Goal: Ask a question

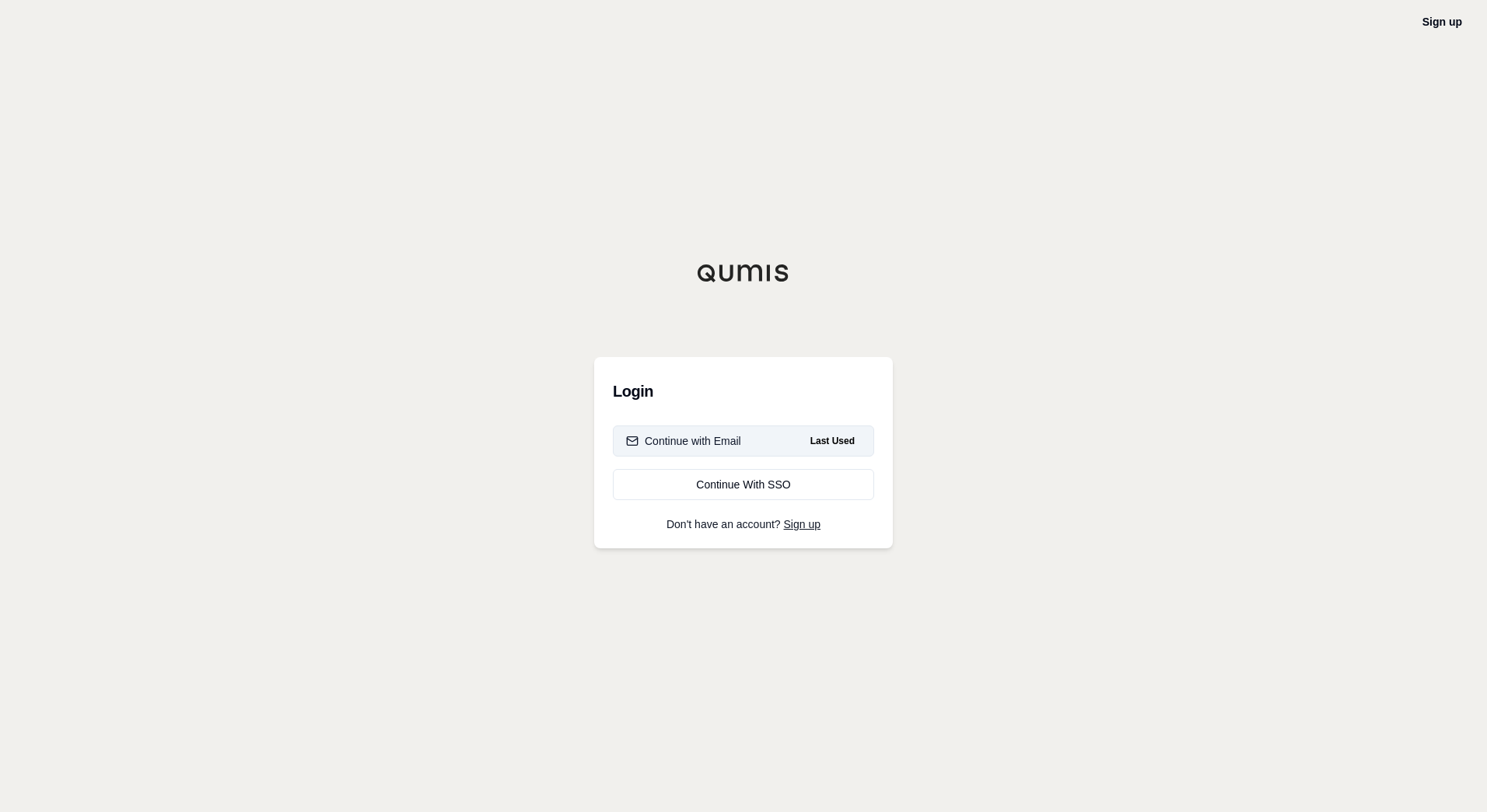
click at [754, 433] on button "Continue with Email Last Used" at bounding box center [744, 441] width 262 height 31
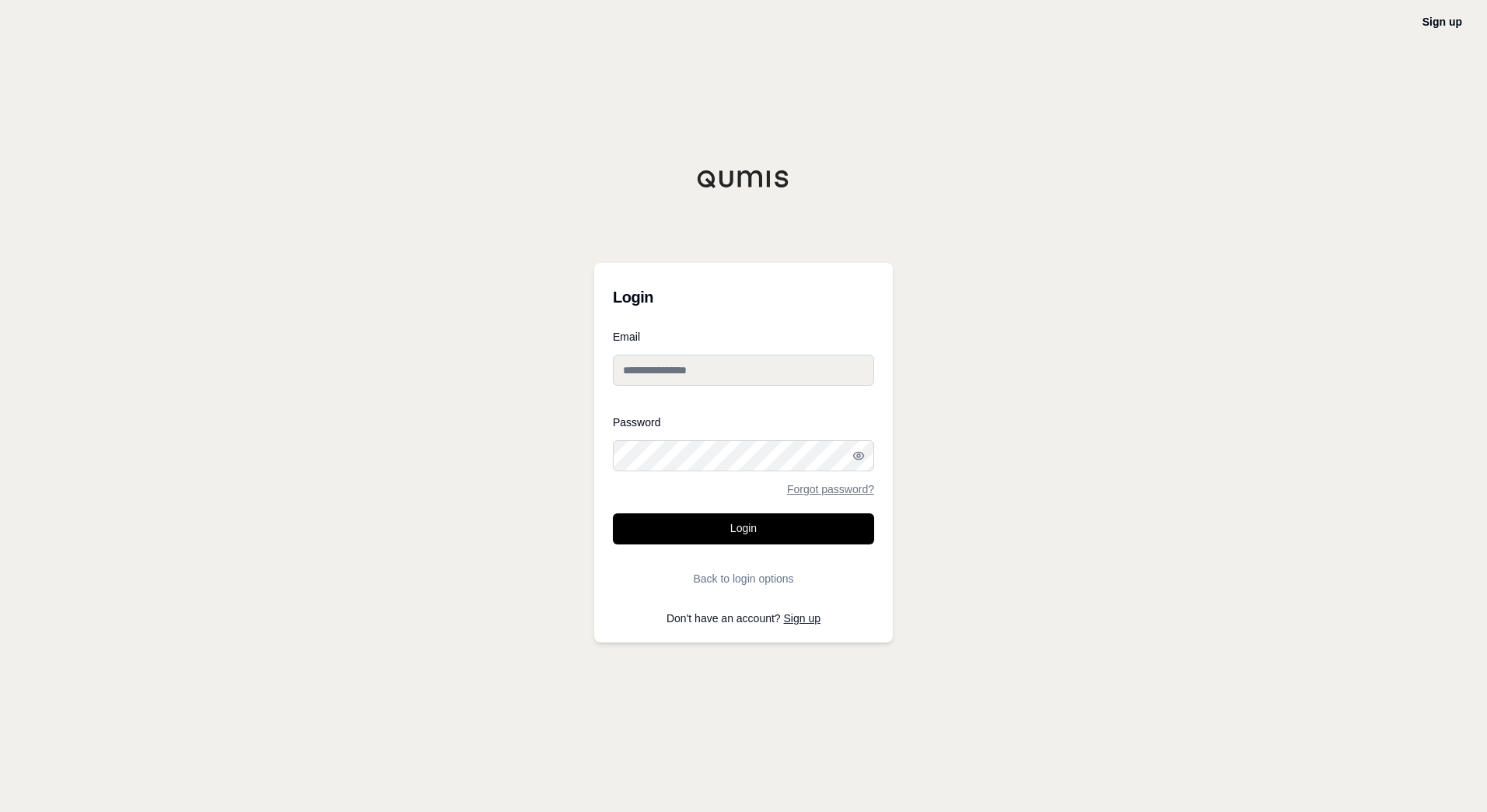
drag, startPoint x: 739, startPoint y: 396, endPoint x: 739, endPoint y: 384, distance: 12.0
click at [739, 386] on div "Email" at bounding box center [744, 364] width 262 height 67
click at [739, 351] on div "Email" at bounding box center [744, 364] width 262 height 67
click at [734, 363] on input "Email" at bounding box center [744, 370] width 262 height 31
type input "**********"
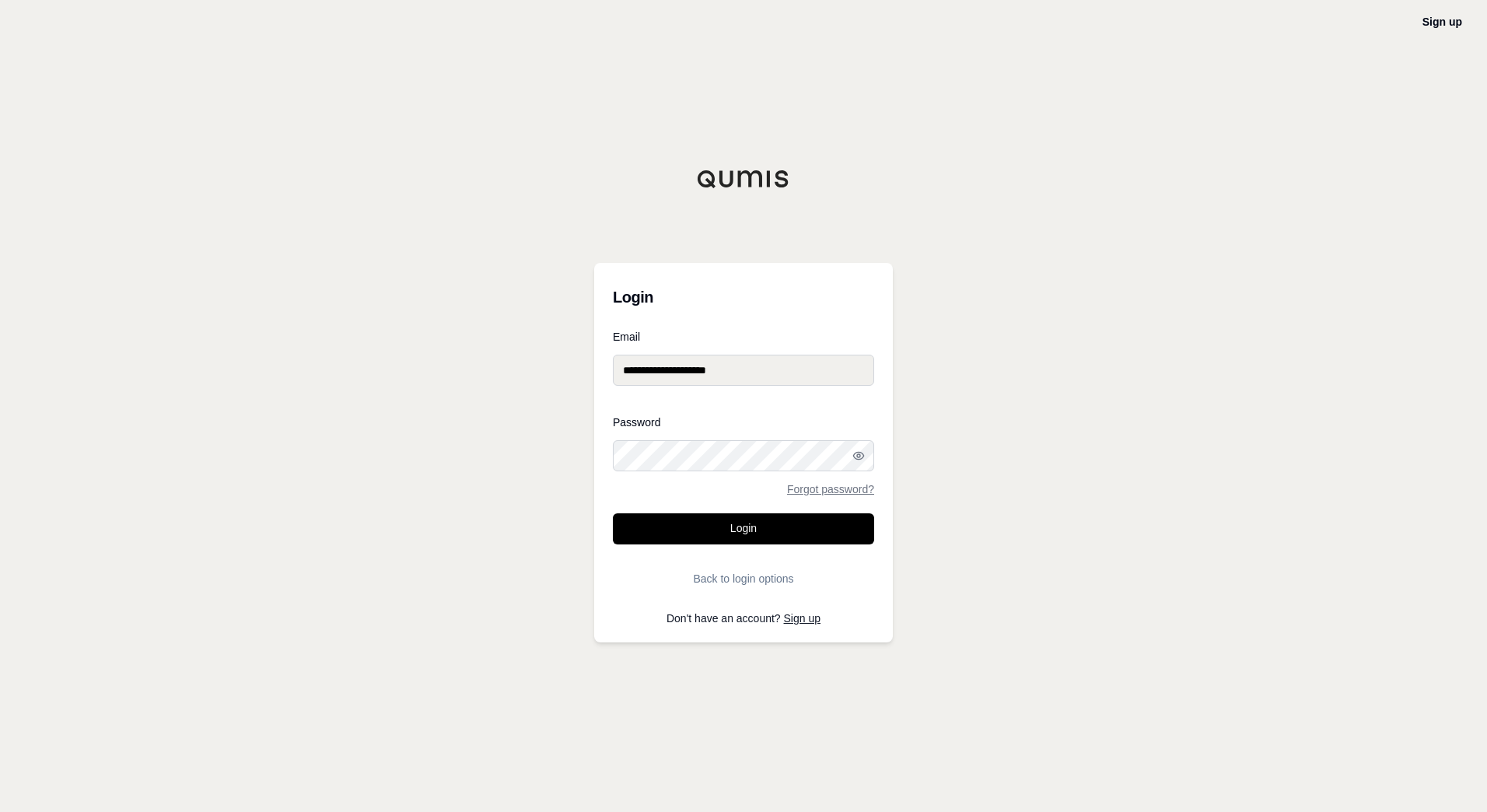
click at [613, 514] on button "Login" at bounding box center [744, 528] width 262 height 31
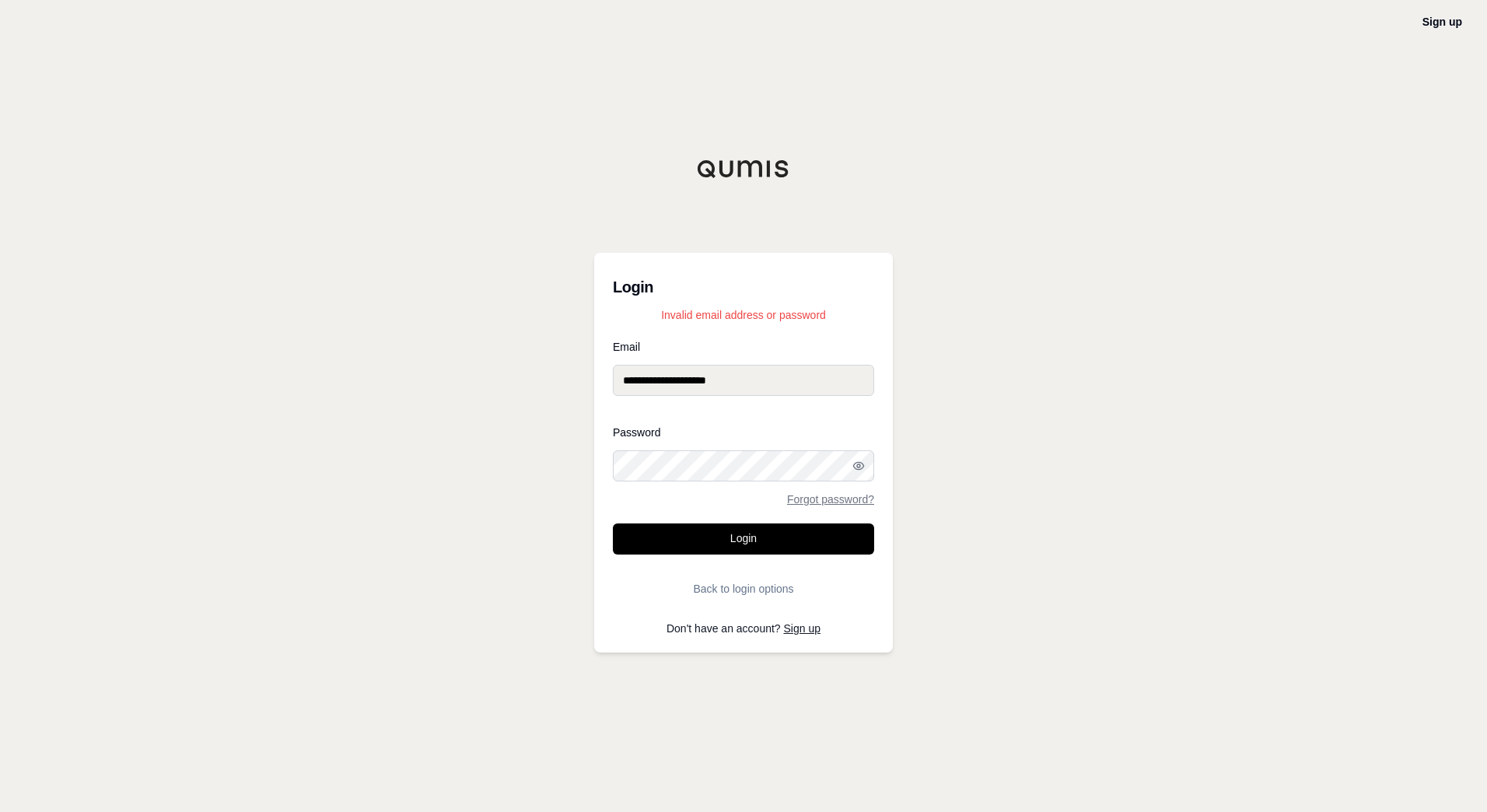
click at [453, 481] on div "**********" at bounding box center [744, 406] width 1487 height 812
click at [613, 523] on button "Login" at bounding box center [744, 538] width 262 height 31
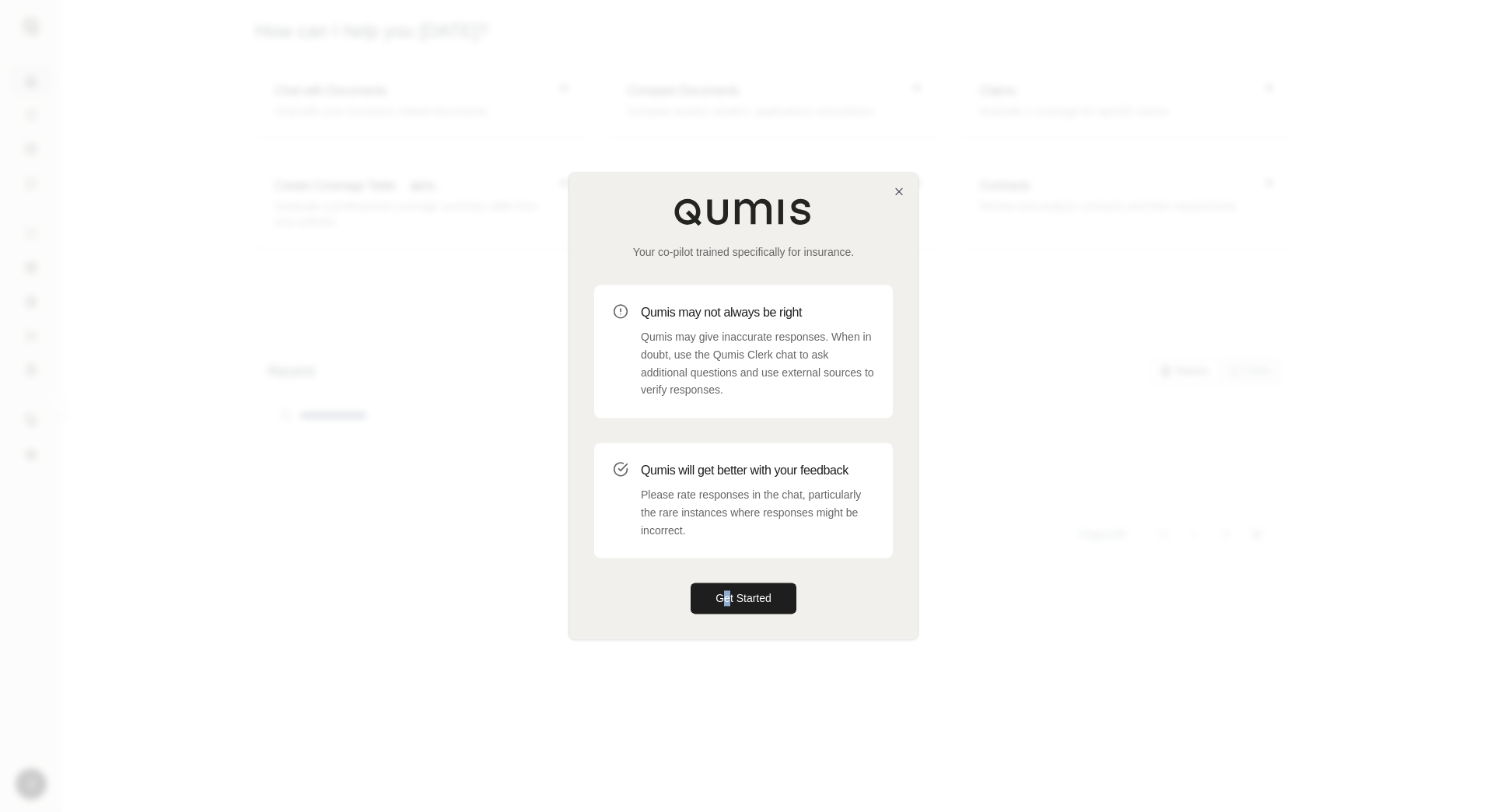
click at [728, 578] on div "Your co-pilot trained specifically for insurance. Qumis may not always be right…" at bounding box center [744, 406] width 348 height 466
drag, startPoint x: 728, startPoint y: 578, endPoint x: 731, endPoint y: 586, distance: 8.5
click at [731, 586] on button "Get Started" at bounding box center [744, 598] width 105 height 31
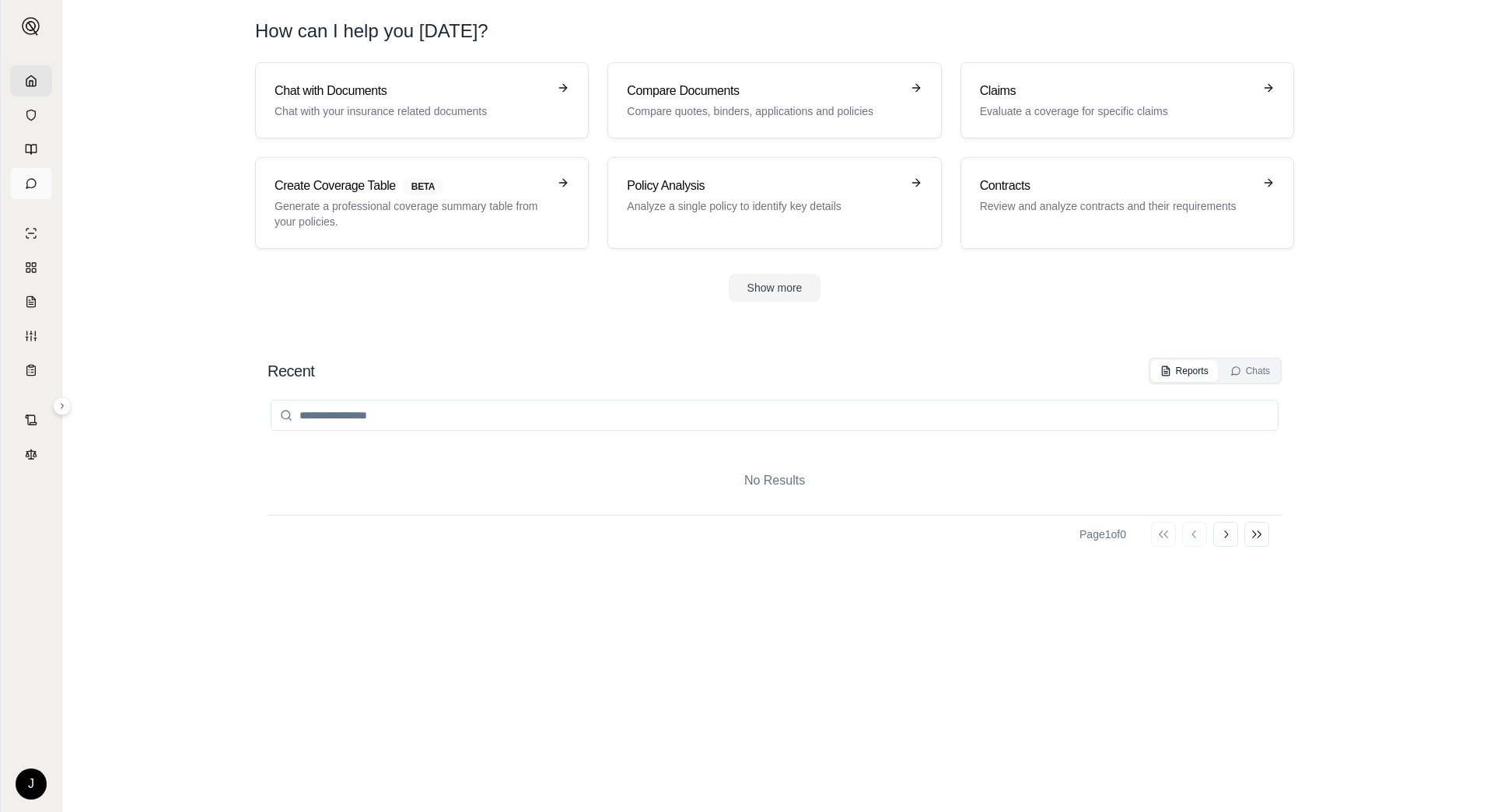
click at [38, 188] on link at bounding box center [32, 183] width 42 height 31
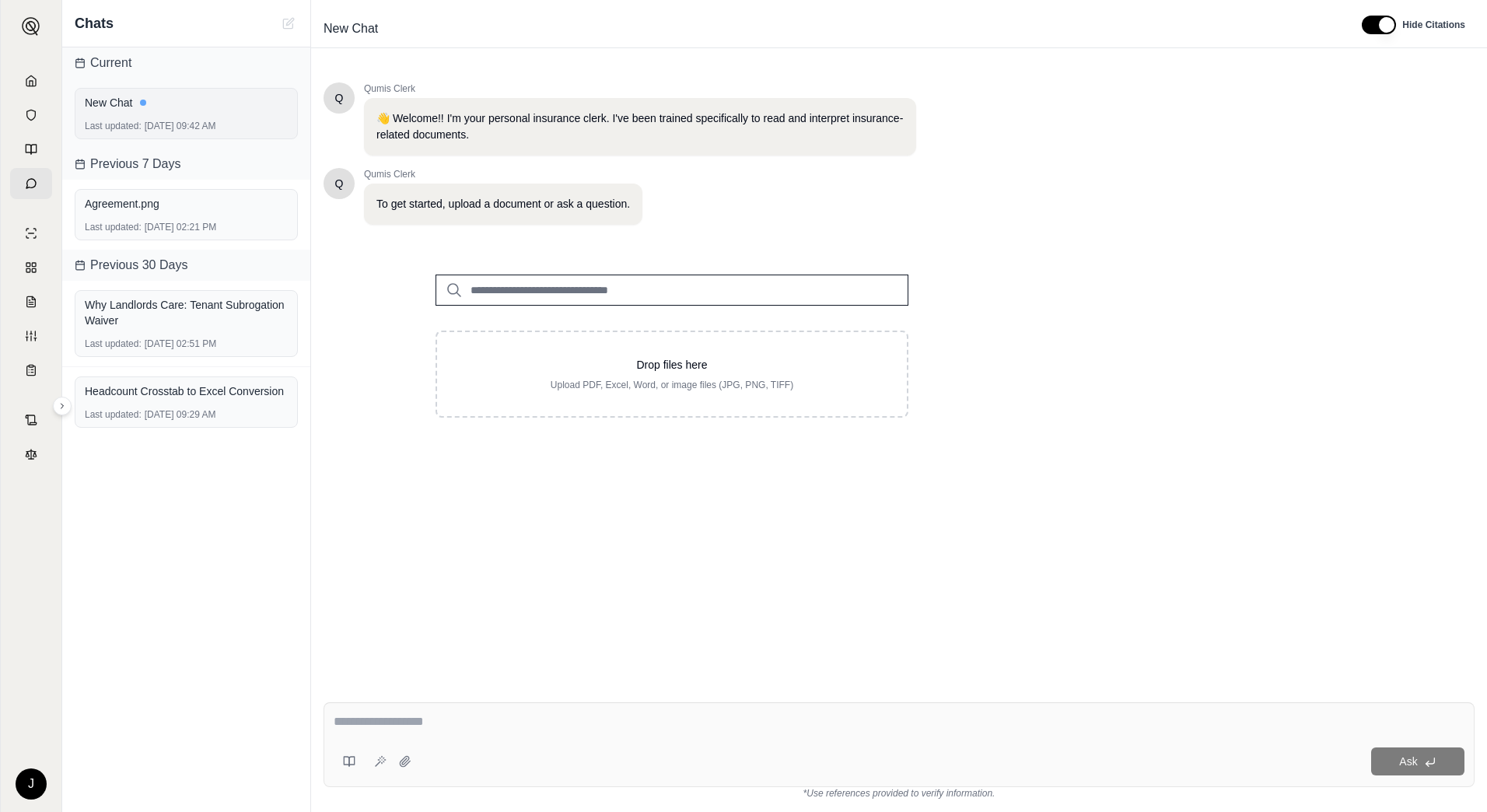
click at [168, 106] on div "New Chat" at bounding box center [186, 103] width 203 height 16
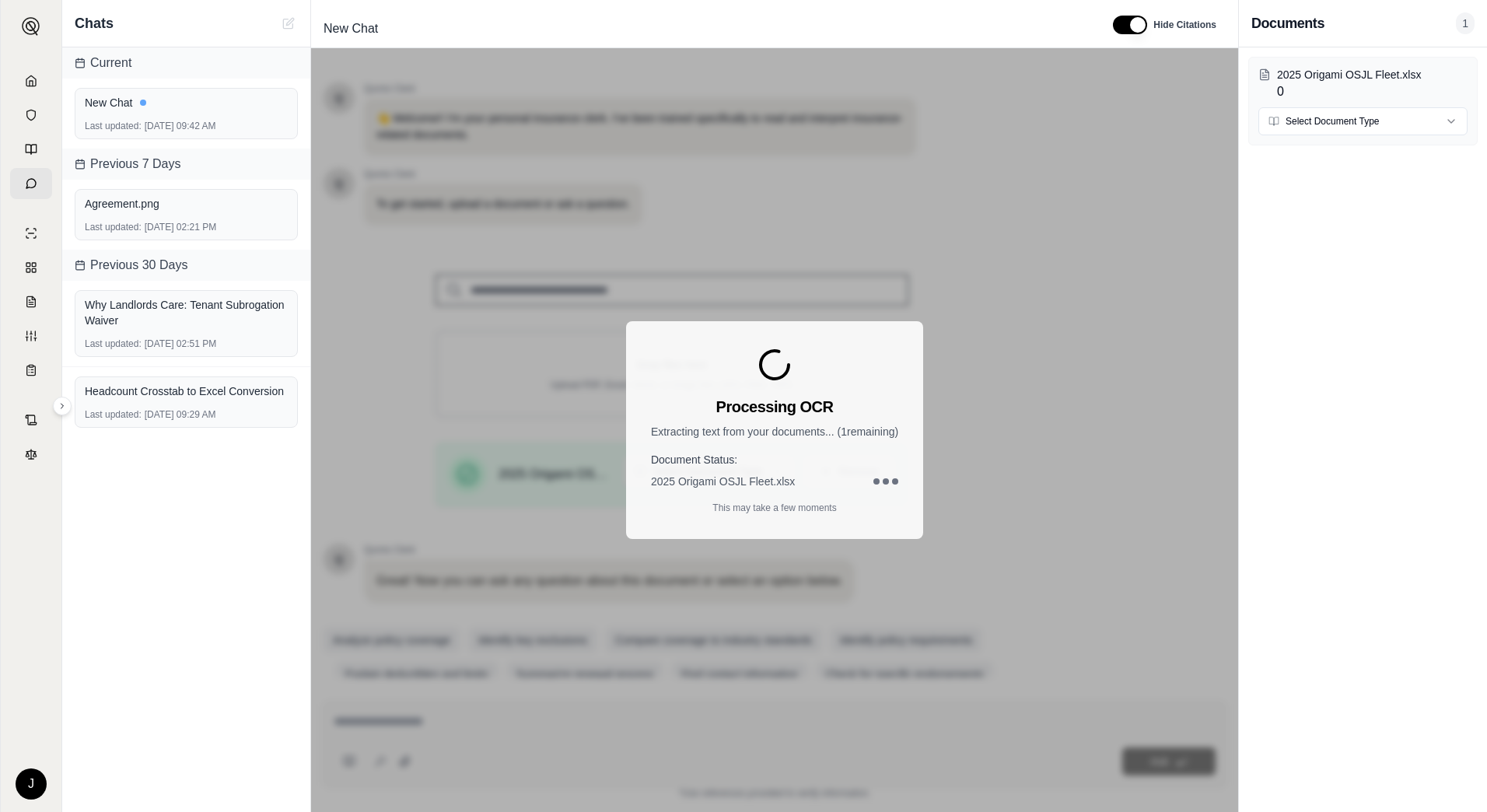
scroll to position [28, 0]
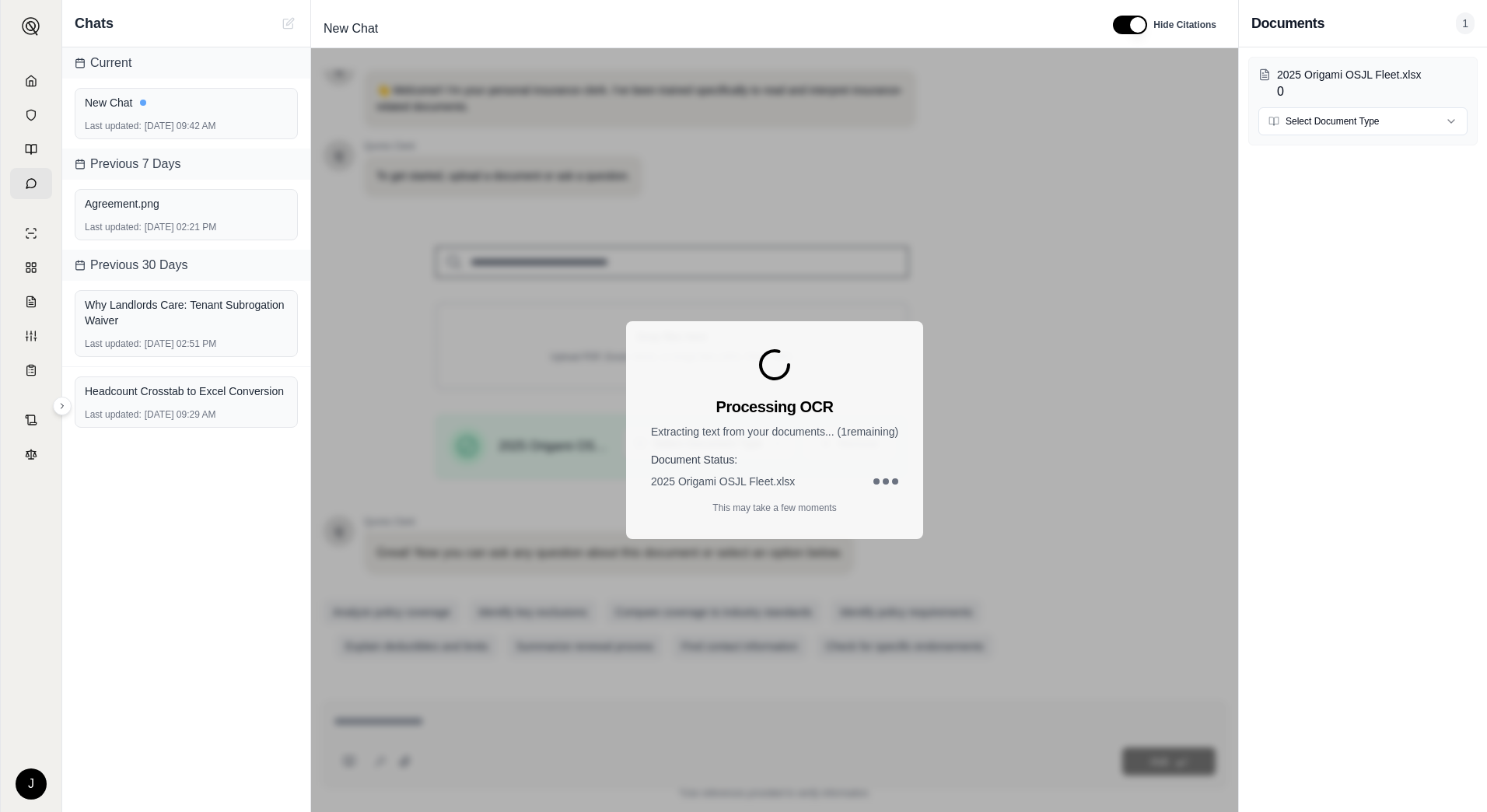
click at [1344, 118] on html "J Chats Current New Chat Last updated: [DATE] 09:42 AM Previous 7 Days Agreemen…" at bounding box center [744, 406] width 1487 height 812
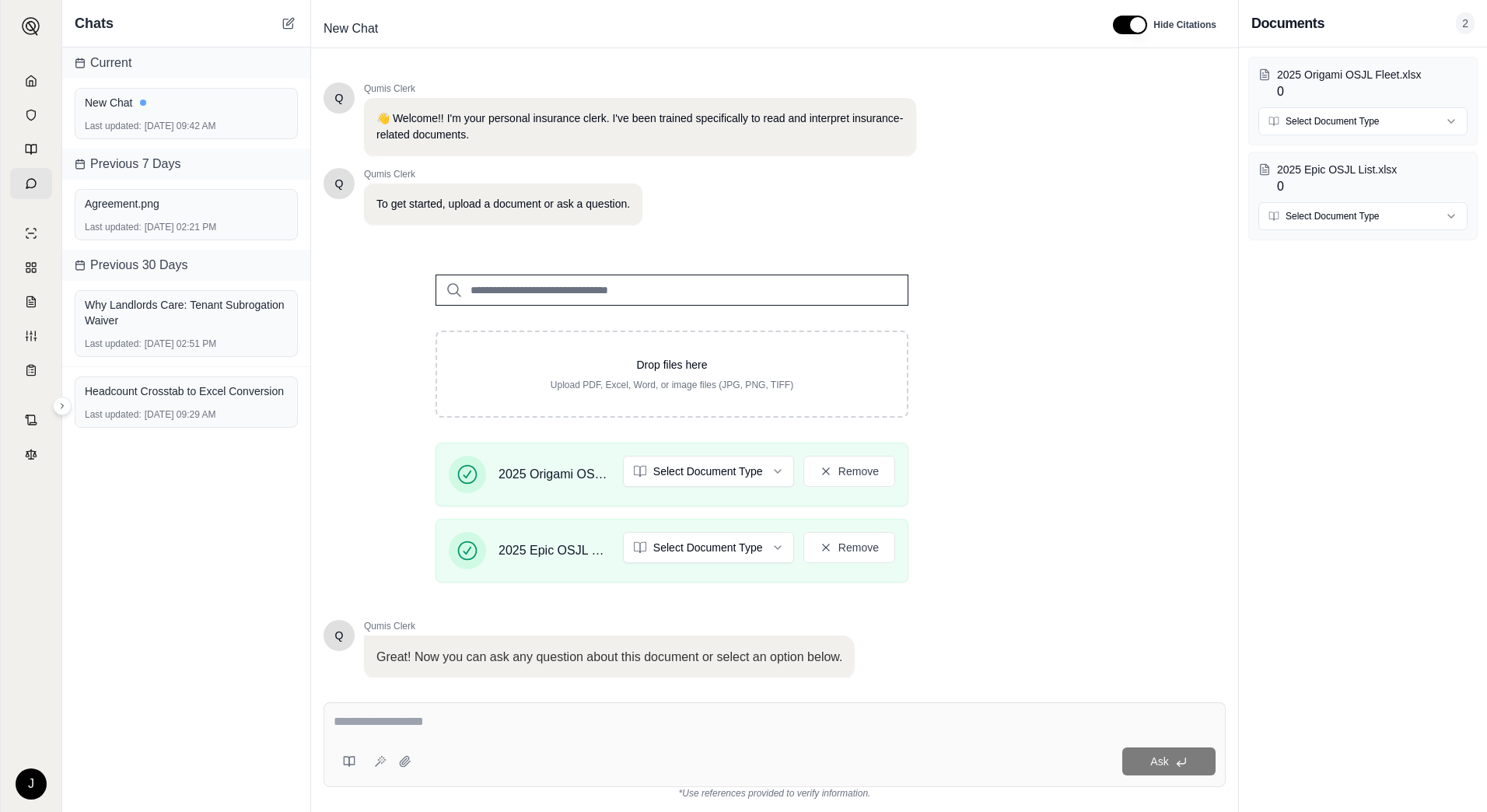
scroll to position [0, 0]
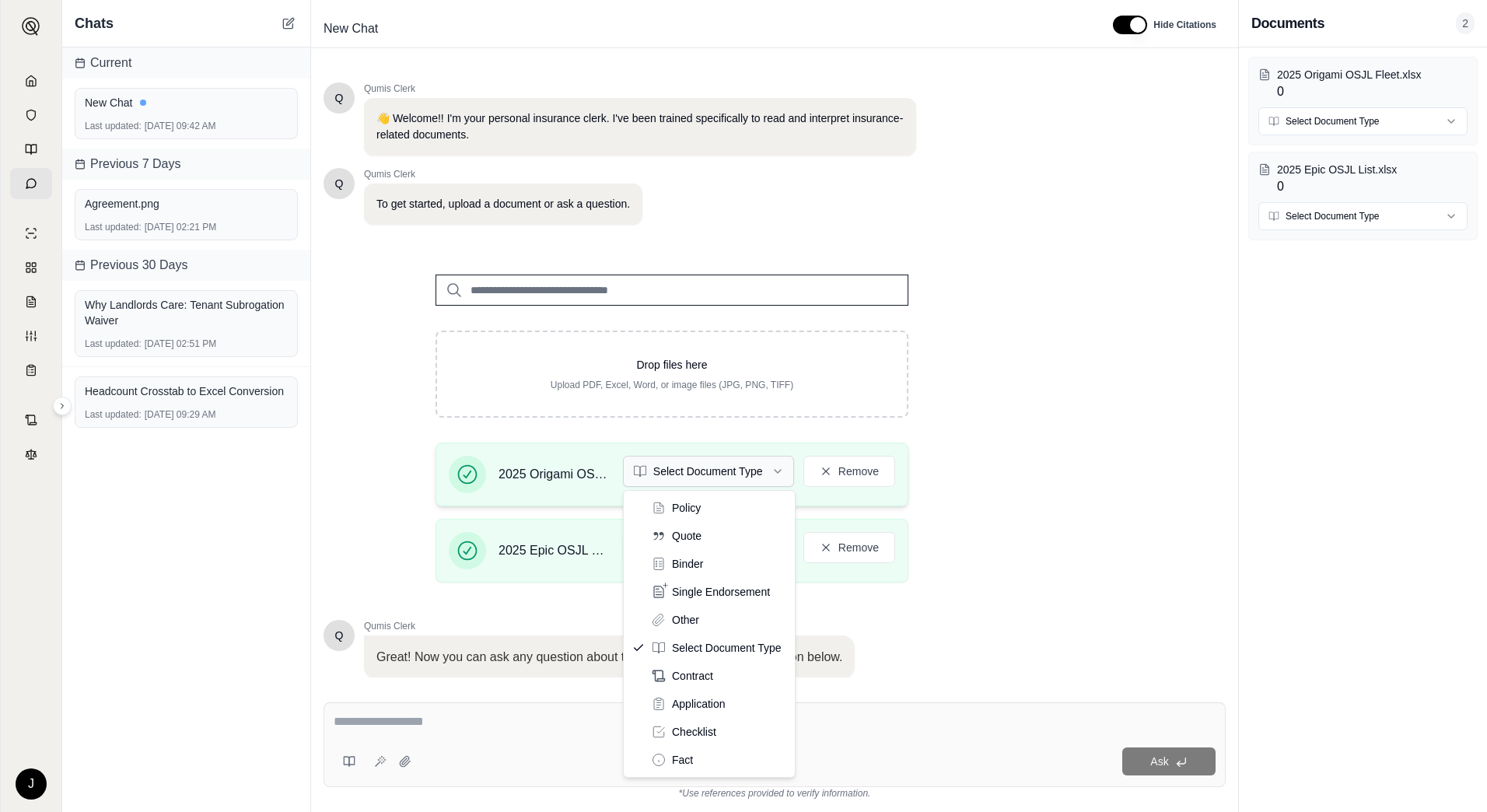
click at [752, 479] on html "J Chats Current New Chat Last updated: [DATE] 09:42 AM Previous 7 Days Agreemen…" at bounding box center [744, 406] width 1487 height 812
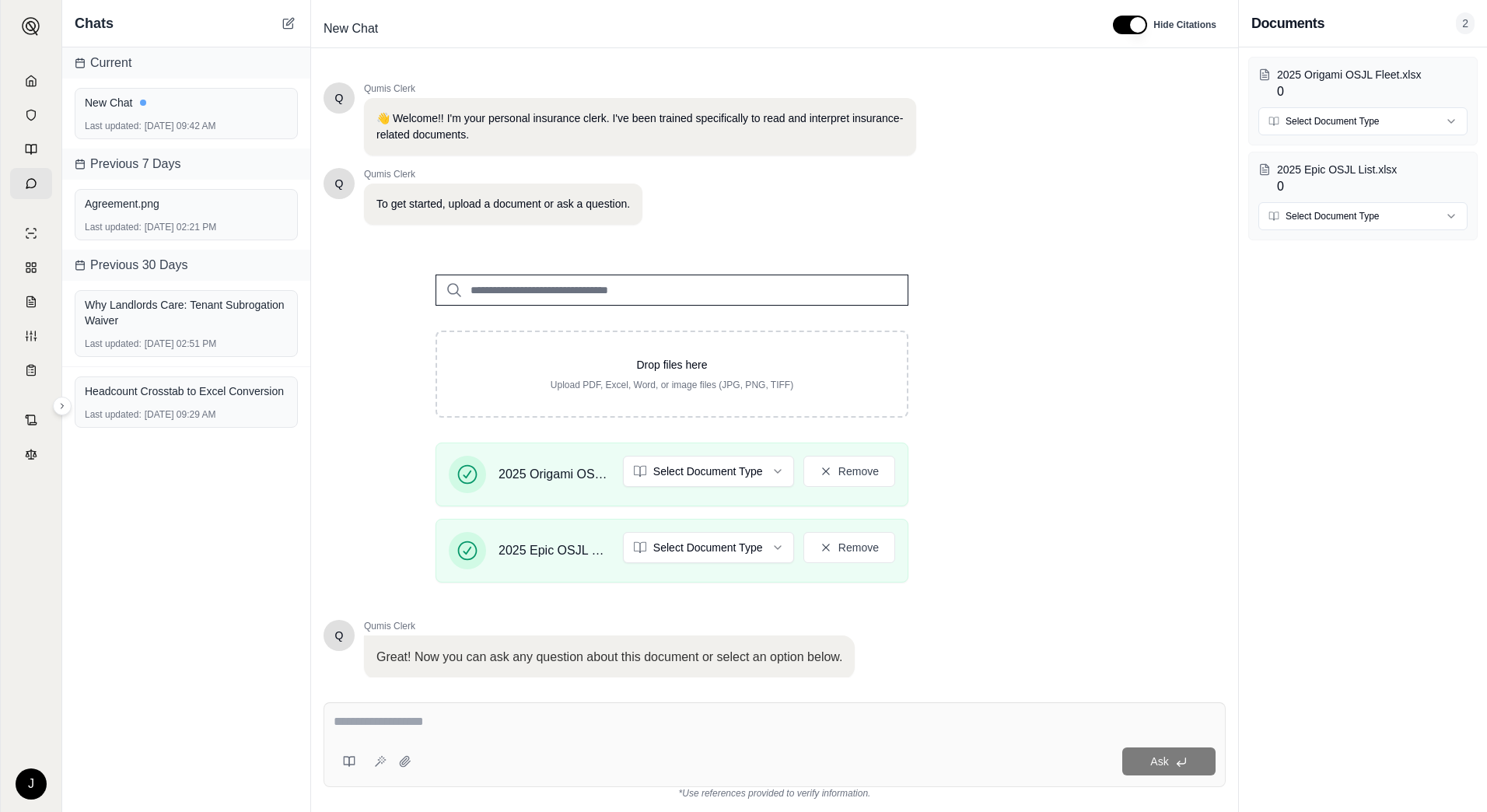
click at [505, 715] on textarea at bounding box center [774, 722] width 882 height 18
click at [451, 719] on textarea at bounding box center [774, 722] width 882 height 18
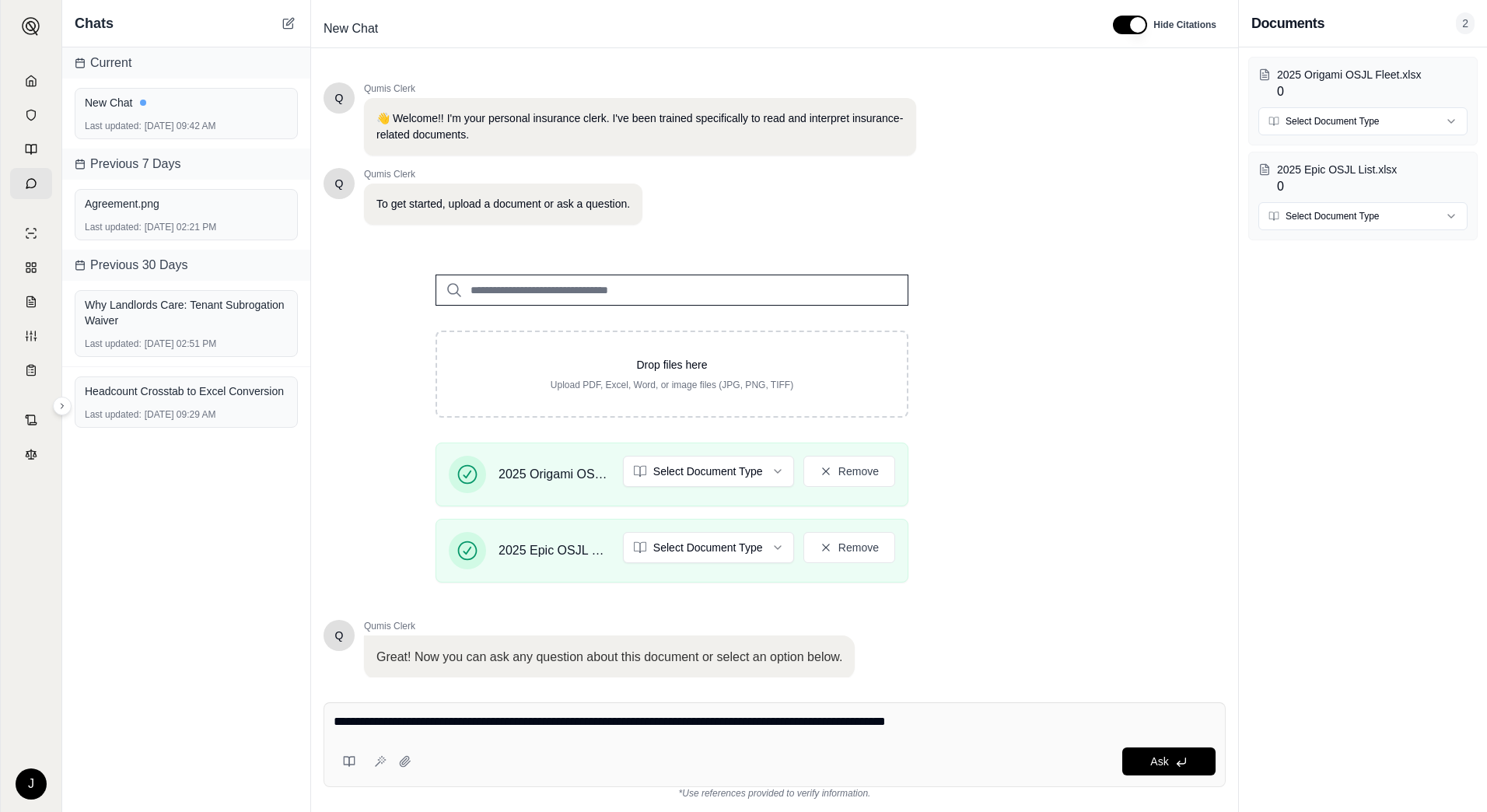
type textarea "**********"
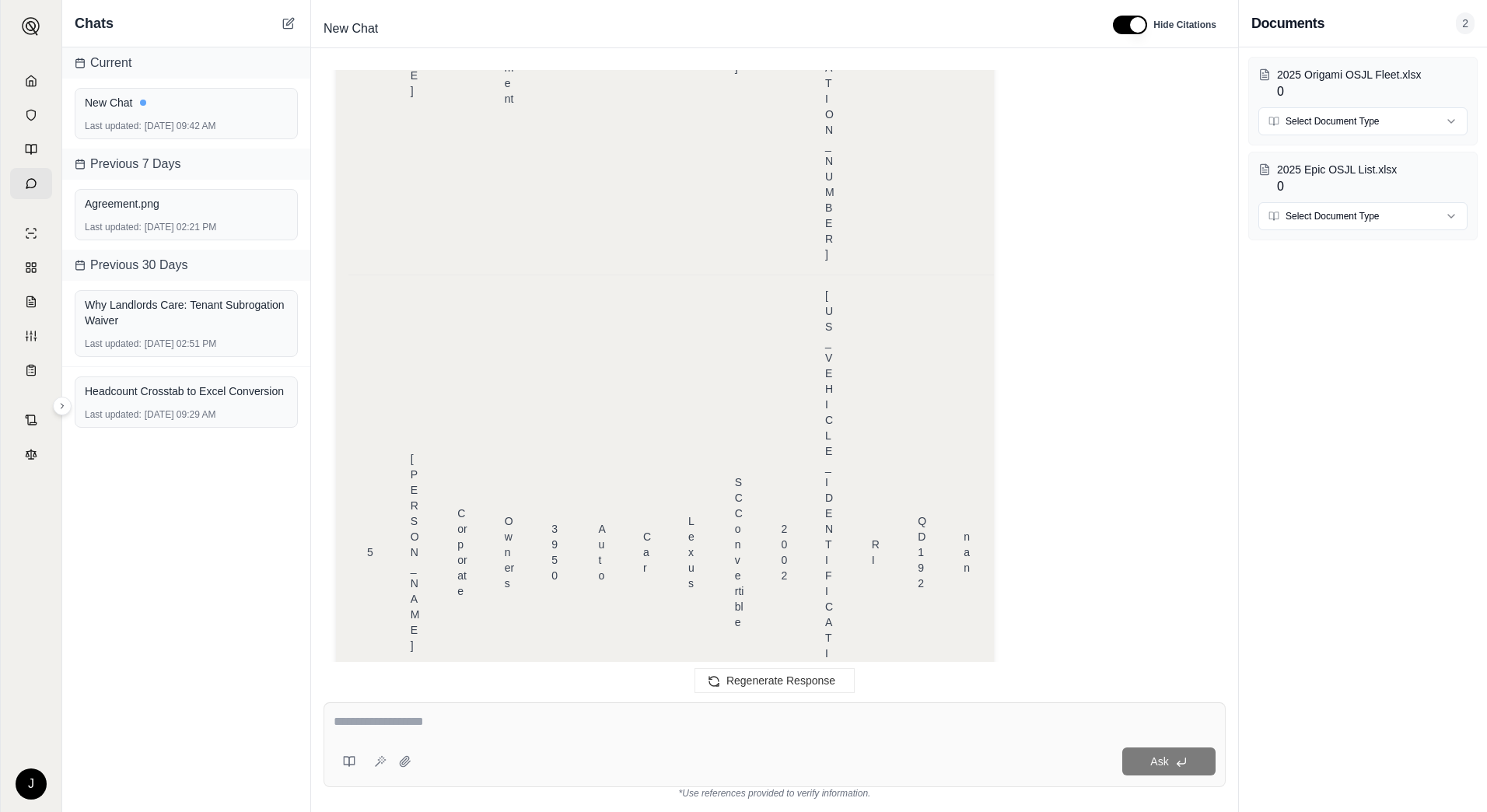
scroll to position [6061, 0]
click at [1347, 85] on div "2025 Origami OSJL Fleet.xlsx 0" at bounding box center [1372, 83] width 190 height 34
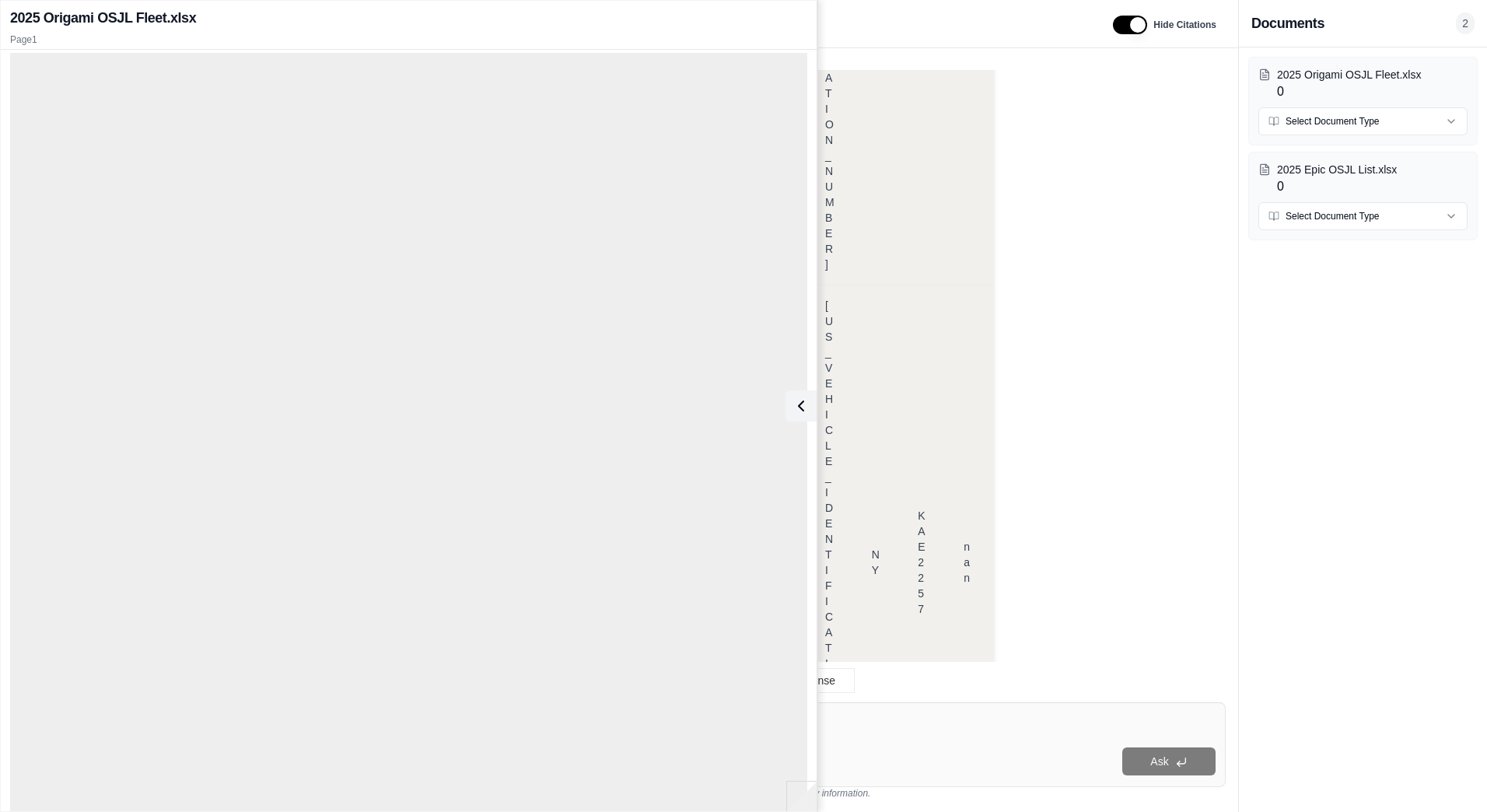
click at [914, 720] on textarea at bounding box center [774, 722] width 882 height 18
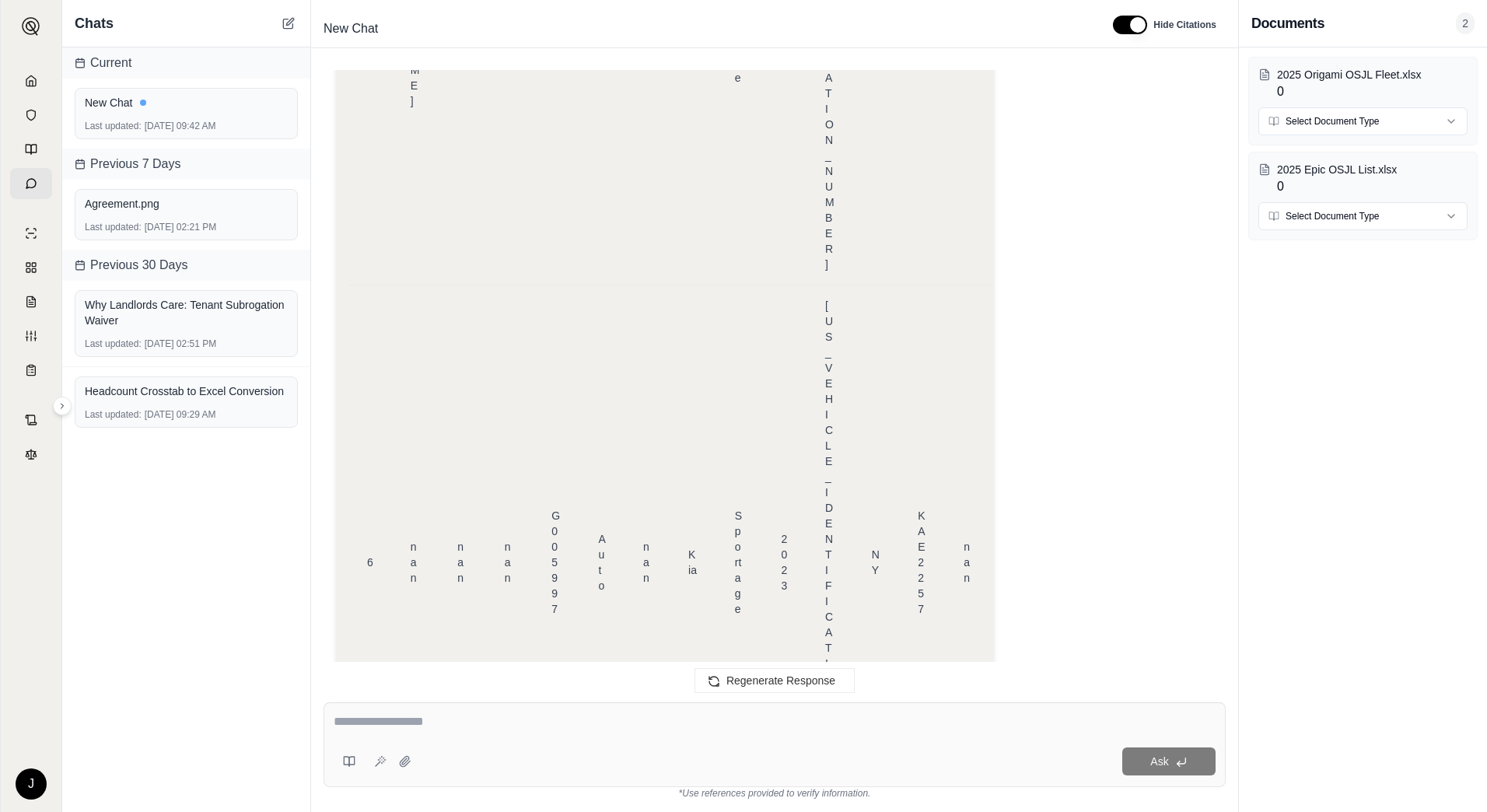
click at [580, 718] on textarea at bounding box center [774, 722] width 882 height 18
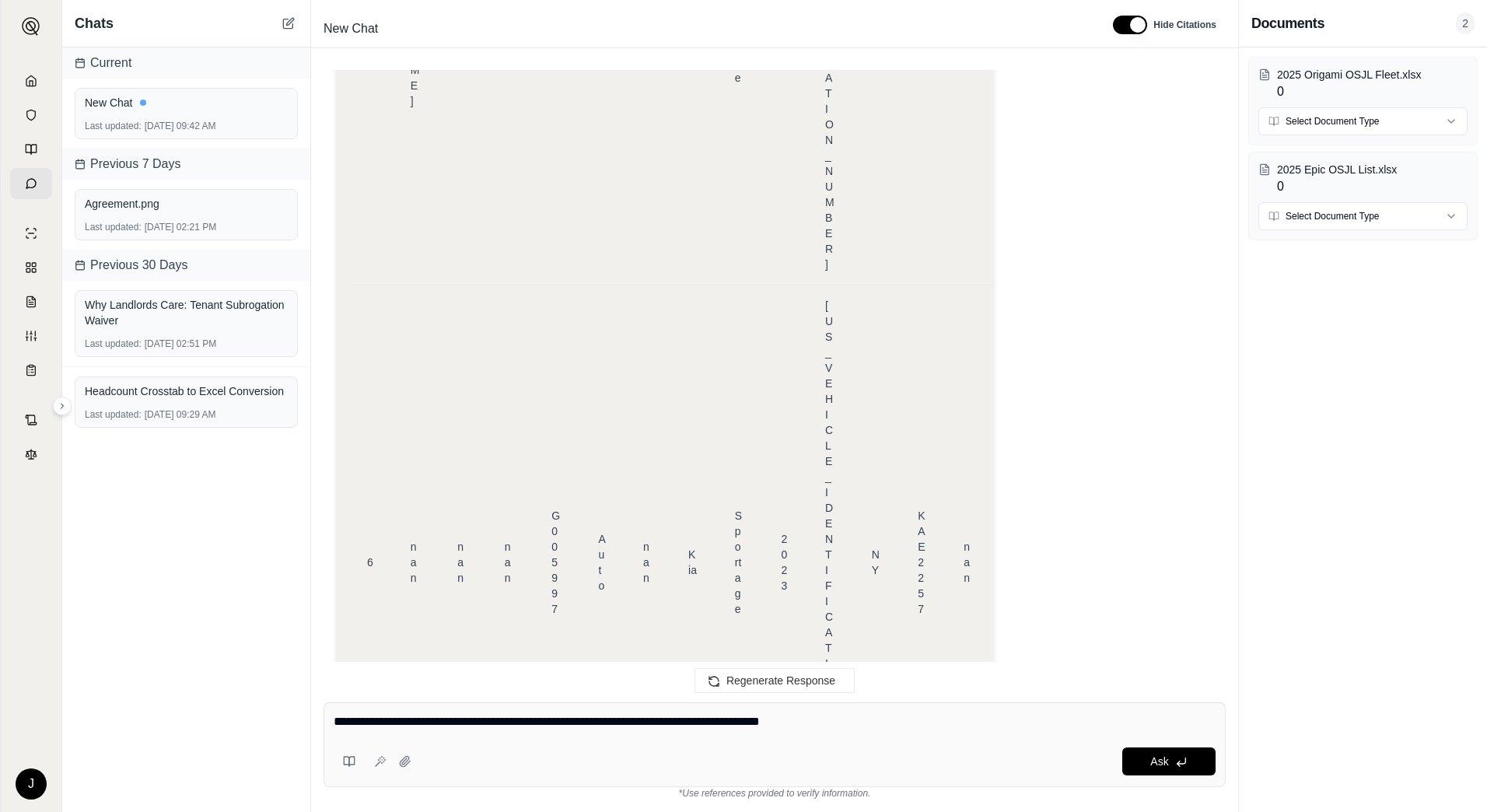
type textarea "**********"
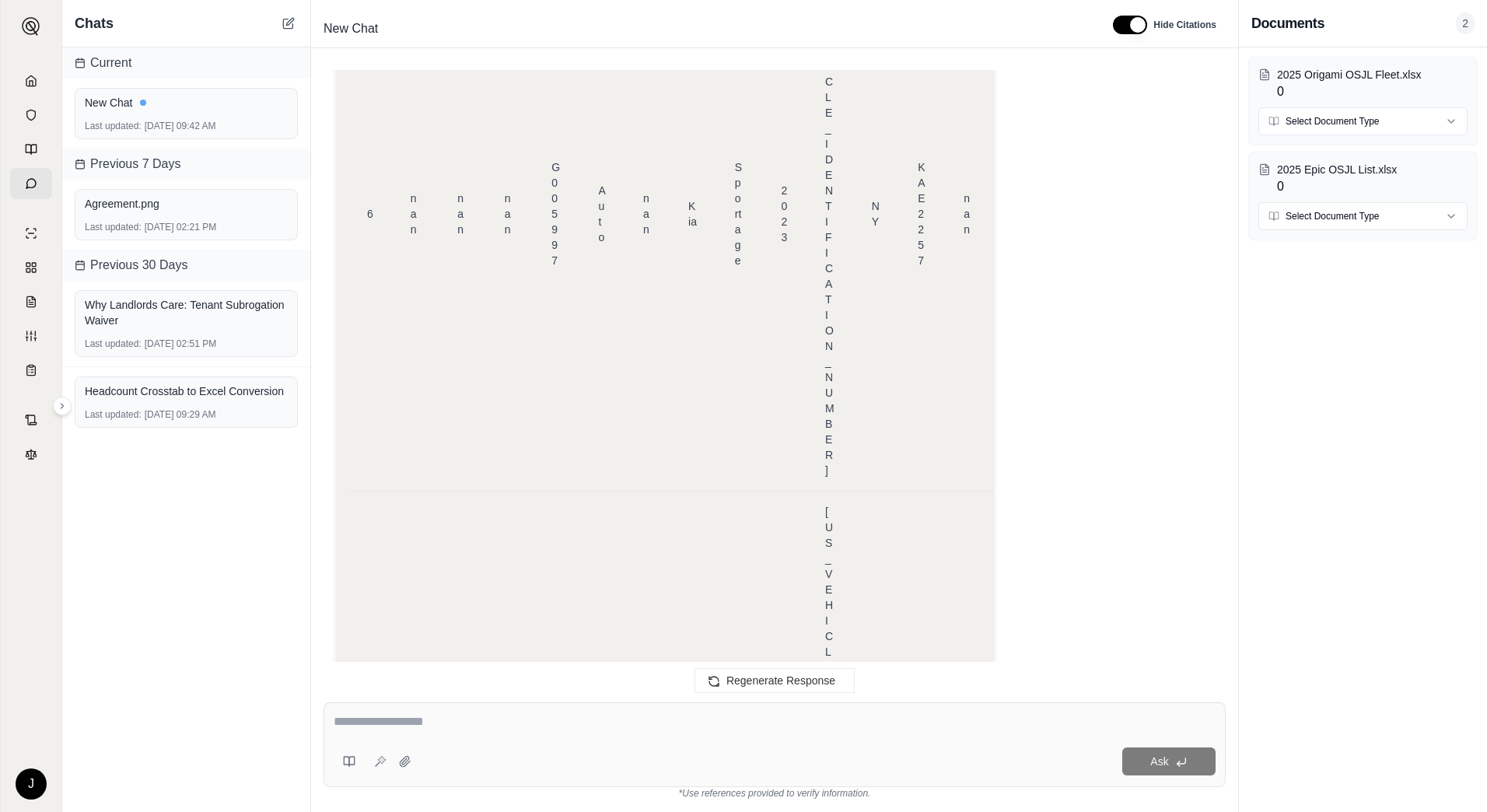
scroll to position [6485, 0]
click at [535, 745] on div "Ask" at bounding box center [775, 744] width 902 height 85
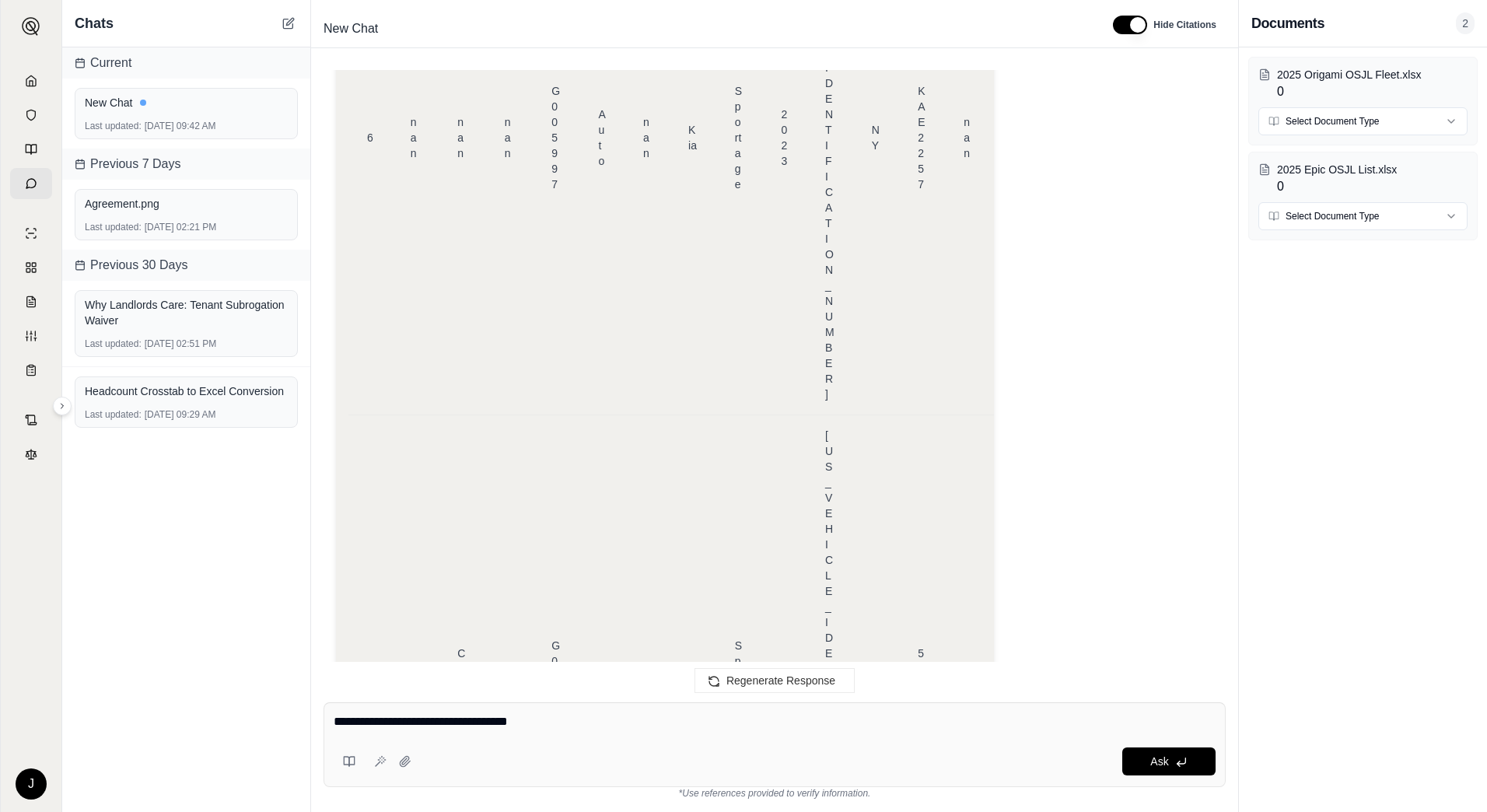
type textarea "**********"
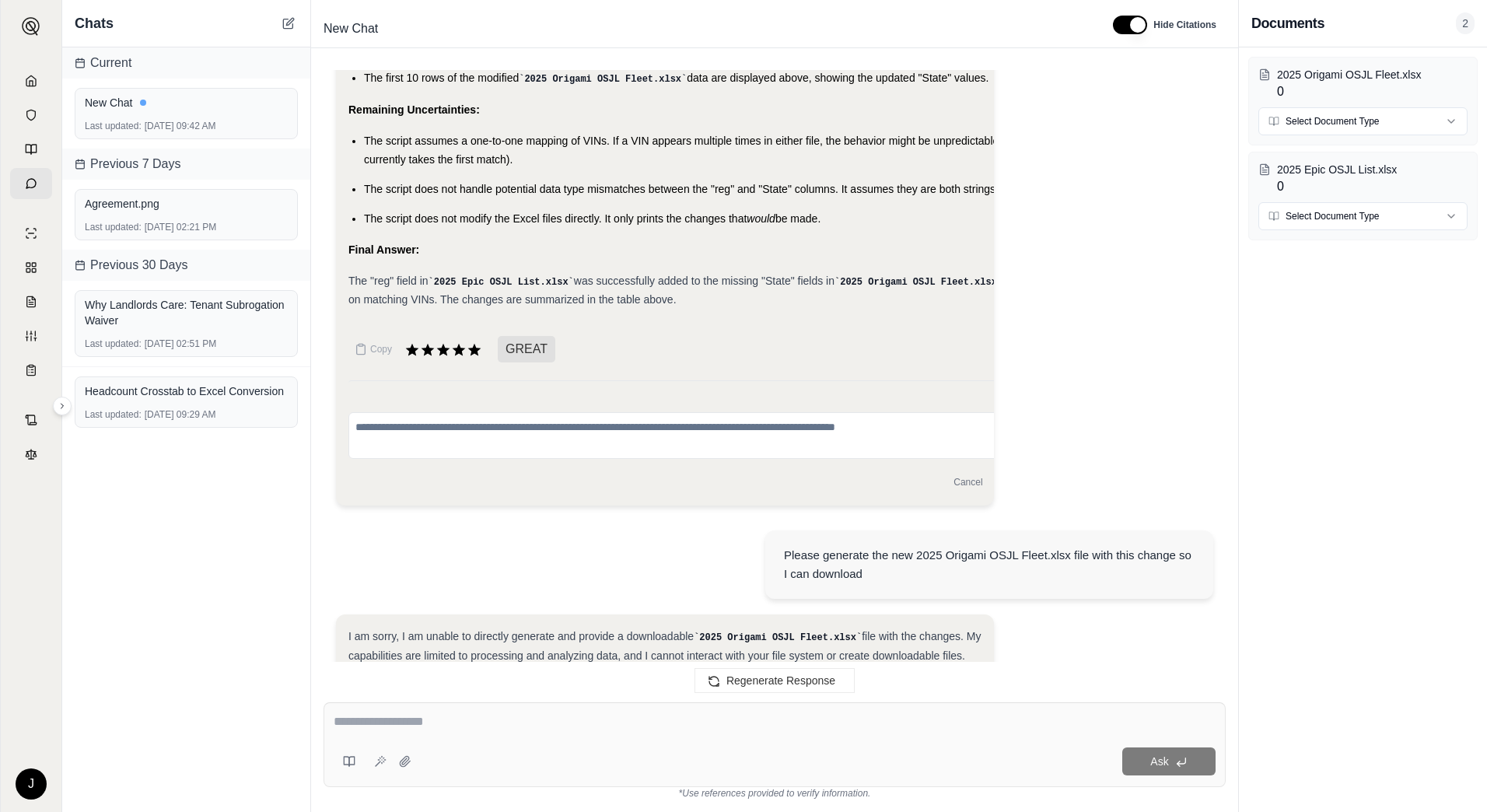
scroll to position [8325, 0]
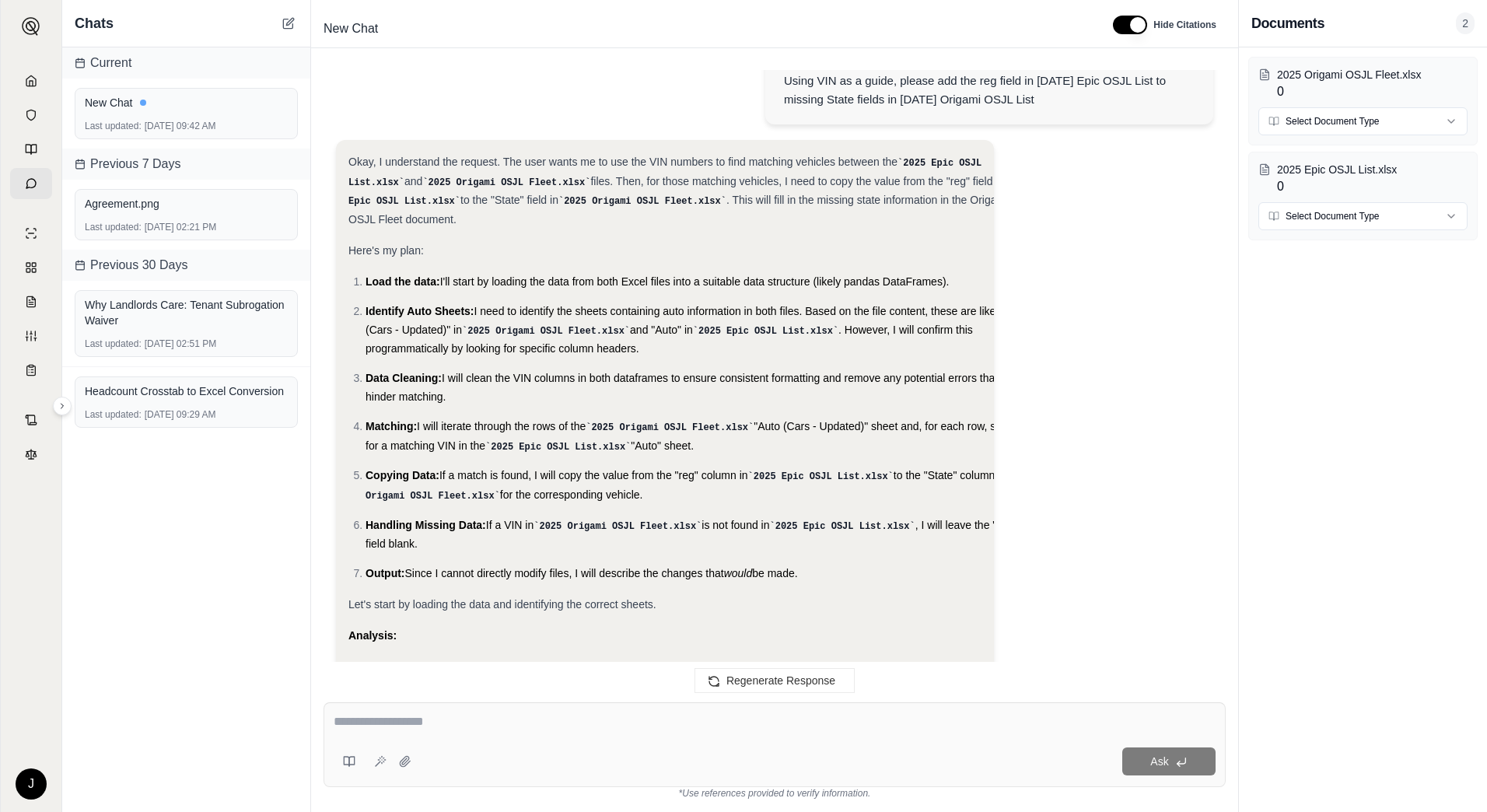
scroll to position [0, 0]
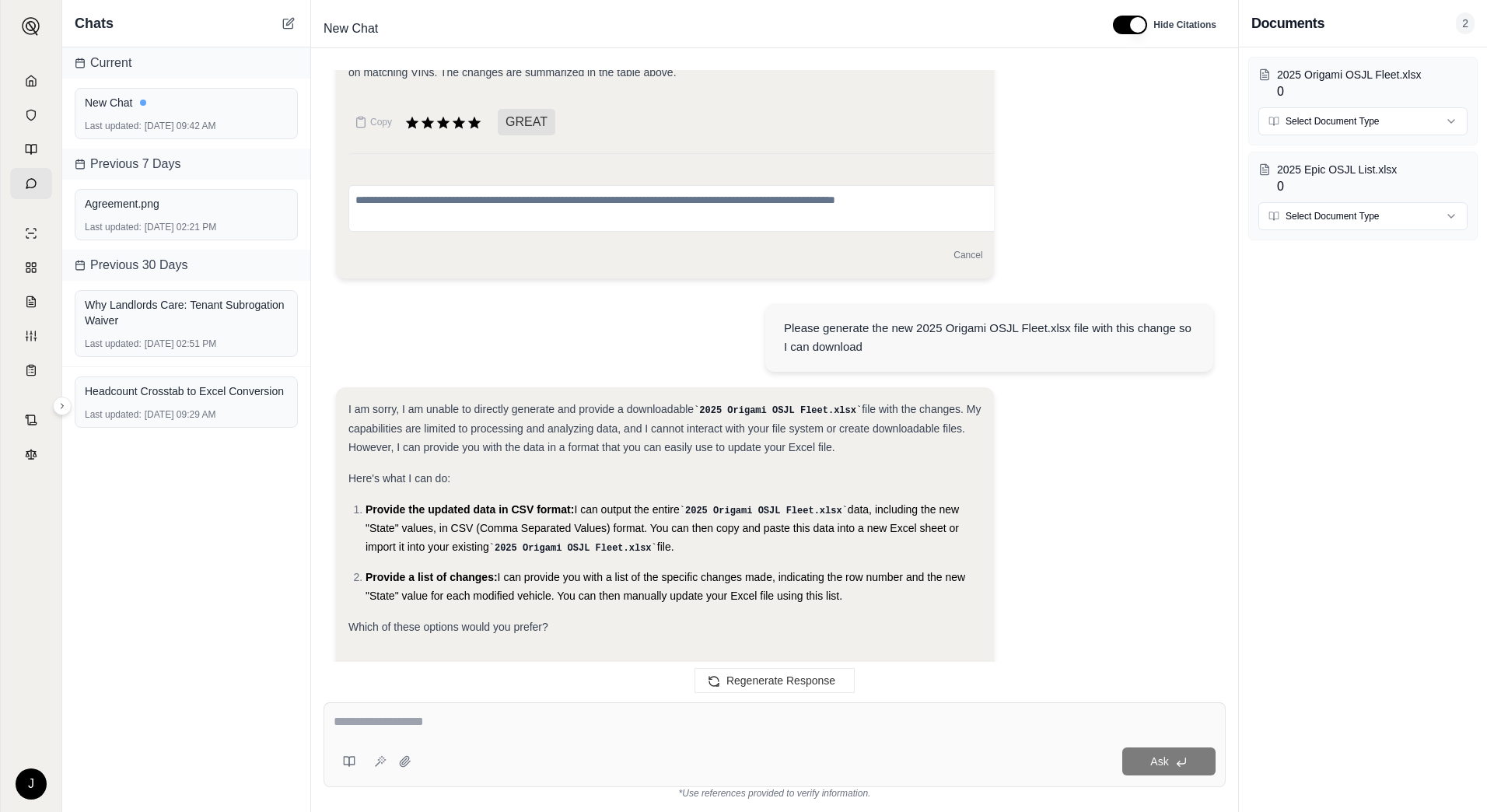
drag, startPoint x: 789, startPoint y: 121, endPoint x: 956, endPoint y: 135, distance: 167.6
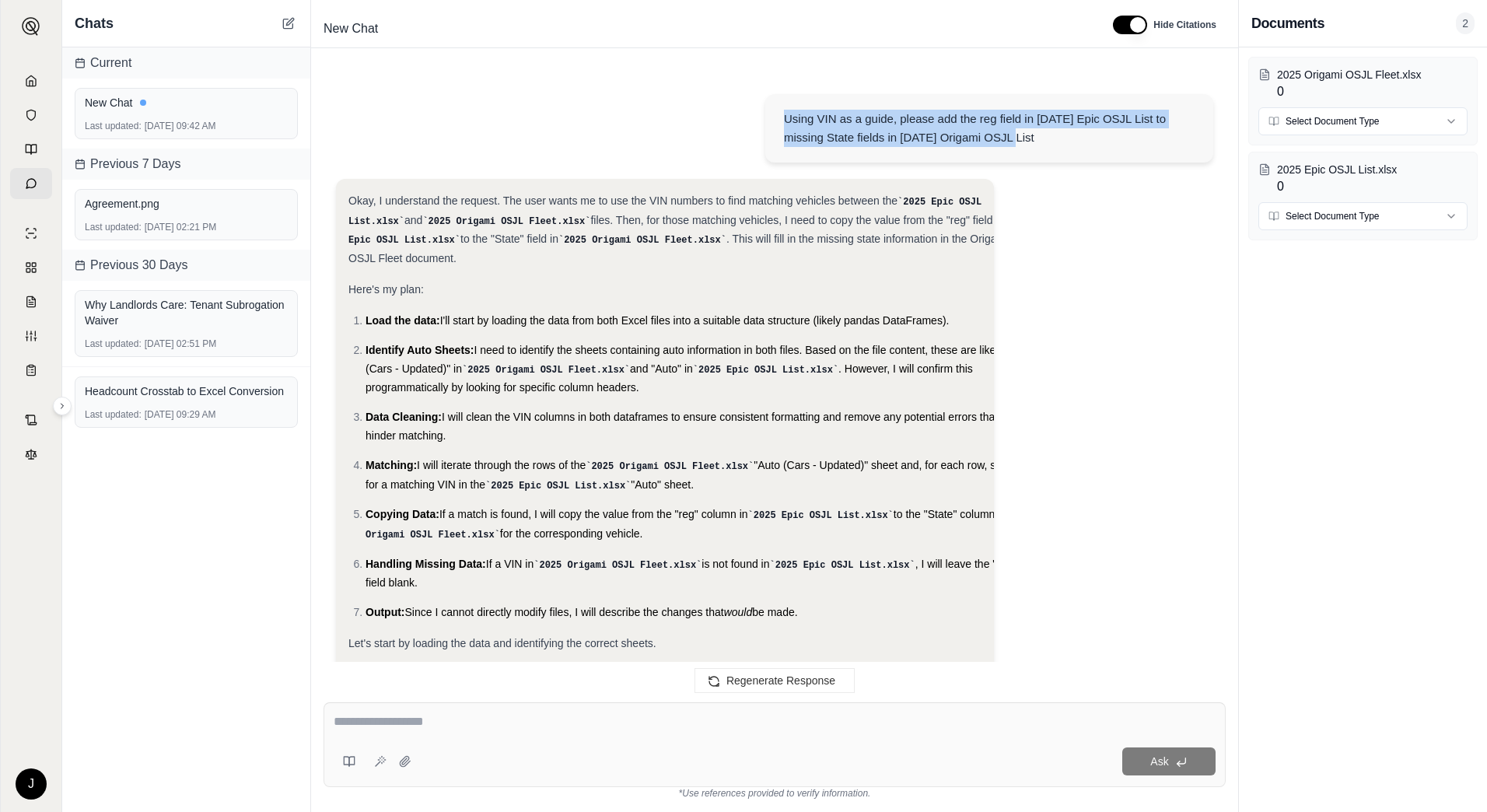
drag, startPoint x: 785, startPoint y: 119, endPoint x: 1040, endPoint y: 144, distance: 256.2
click at [1040, 144] on div "Using VIN as a guide, please add the reg field in [DATE] Epic OSJL List to miss…" at bounding box center [989, 128] width 411 height 38
copy div "Using VIN as a guide, please add the reg field in [DATE] Epic OSJL List to miss…"
